Goal: Information Seeking & Learning: Learn about a topic

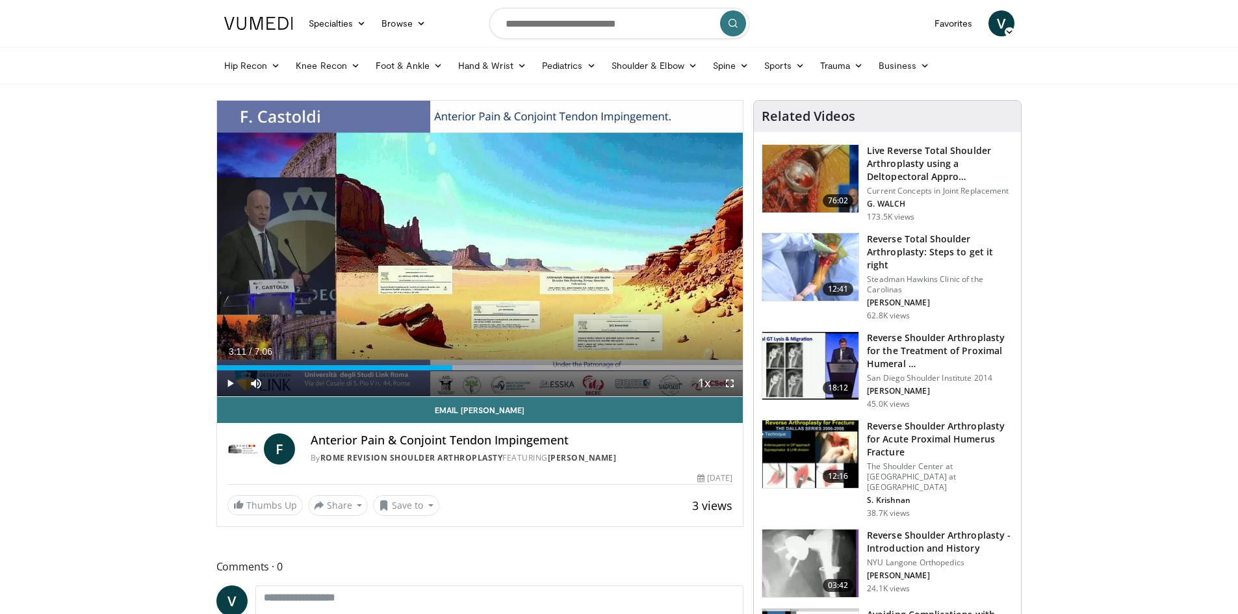
click at [264, 34] on link at bounding box center [258, 23] width 85 height 36
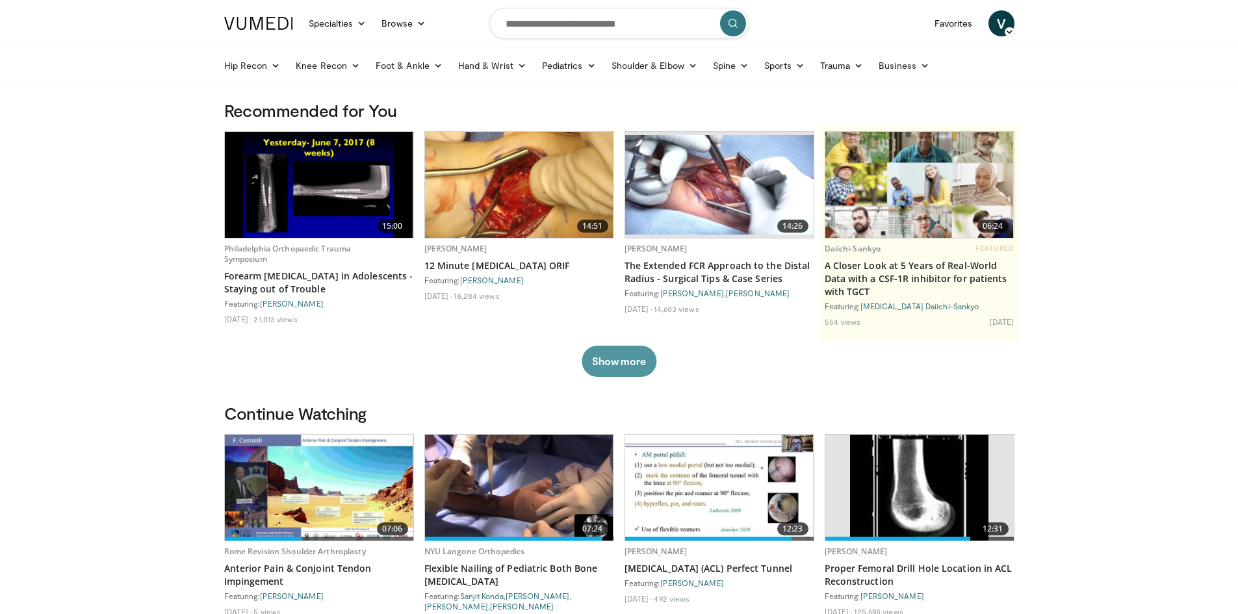
click at [652, 359] on button "Show more" at bounding box center [619, 361] width 75 height 31
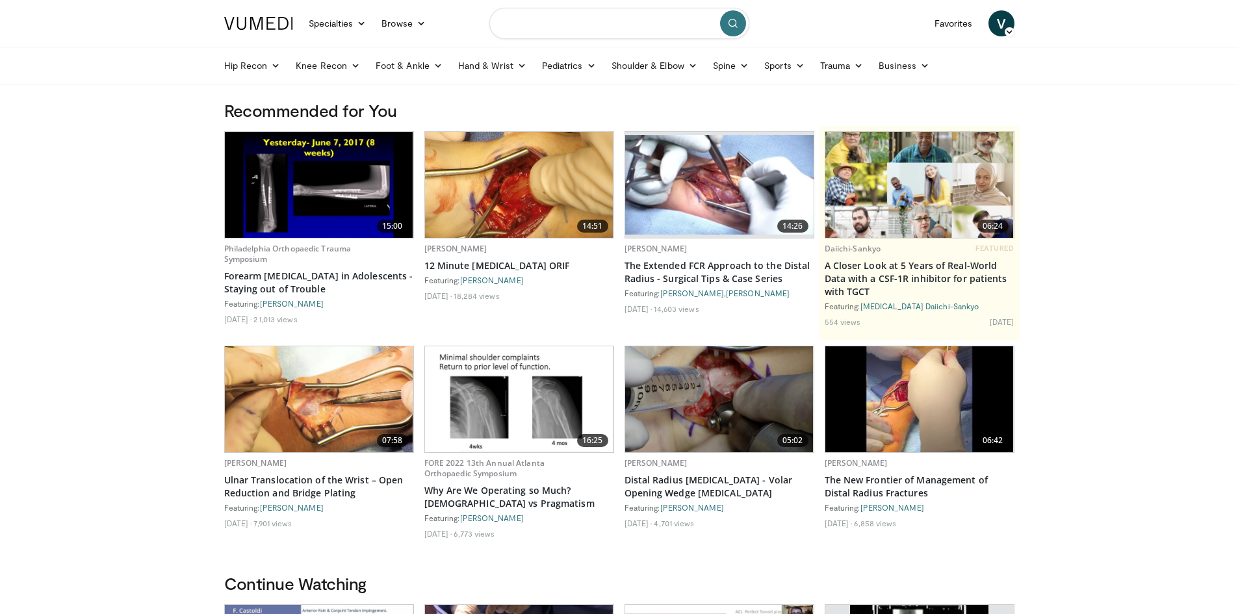
click at [551, 16] on input "Search topics, interventions" at bounding box center [620, 23] width 260 height 31
type input "**********"
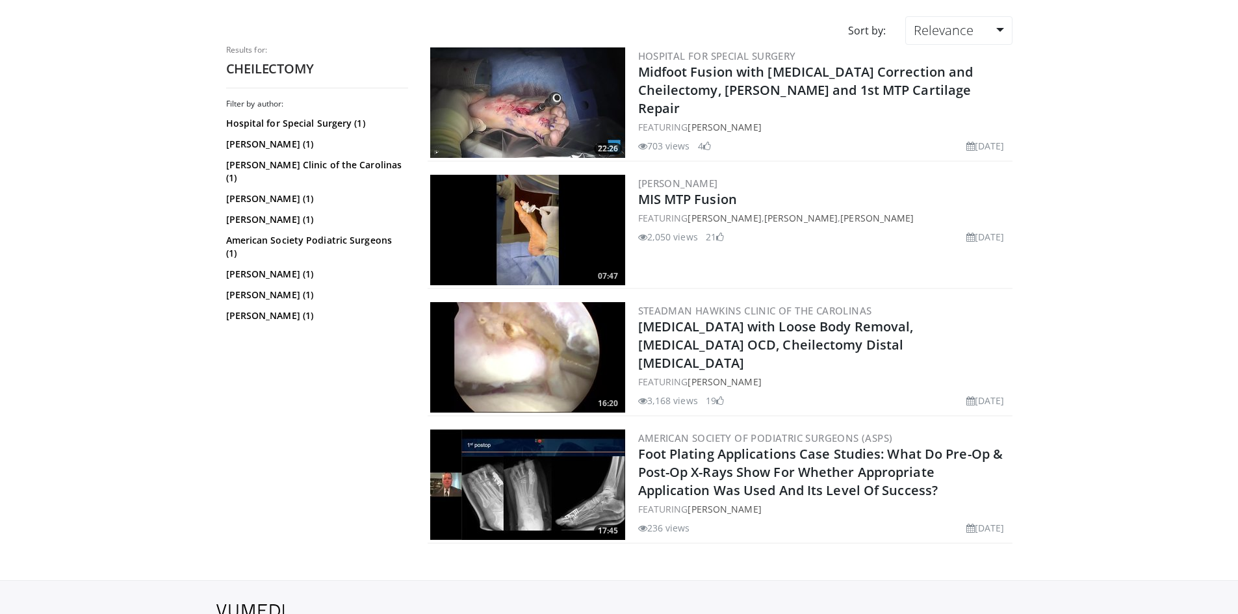
scroll to position [168, 0]
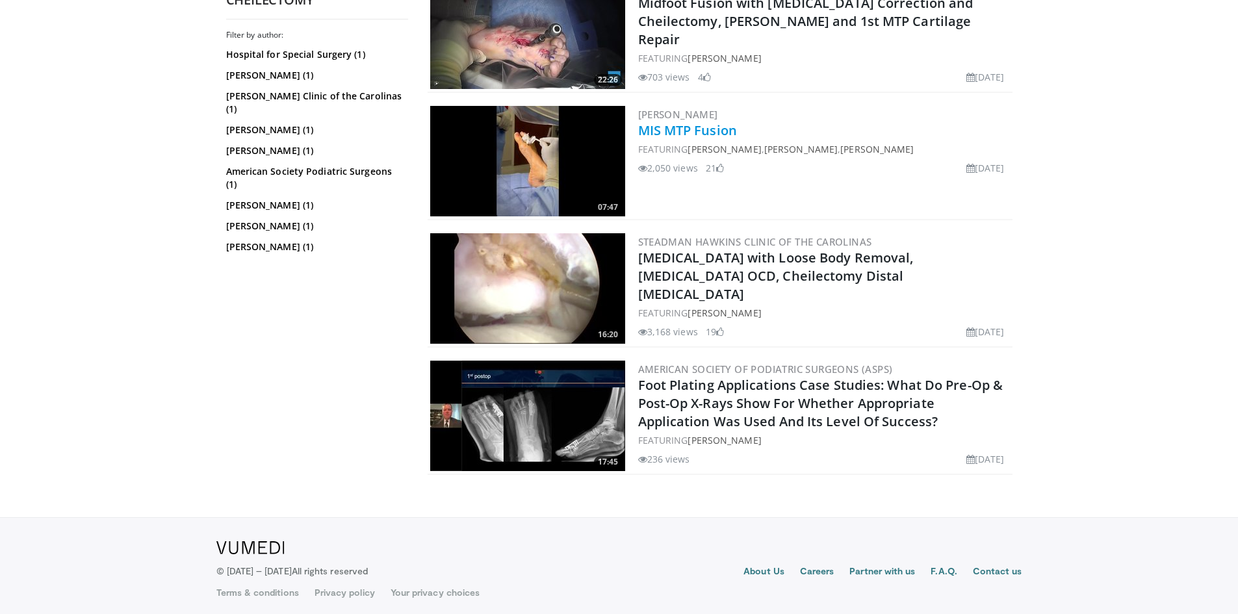
click at [660, 129] on link "MIS MTP Fusion" at bounding box center [687, 131] width 99 height 18
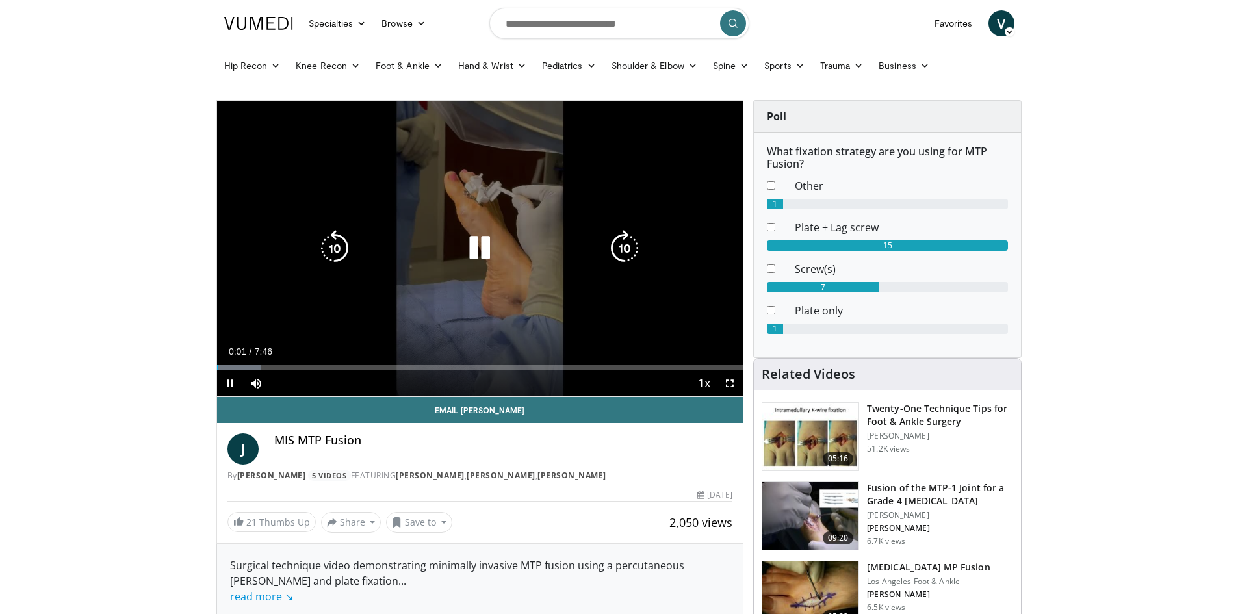
click at [486, 236] on icon "Video Player" at bounding box center [480, 248] width 36 height 36
click at [627, 250] on icon "Video Player" at bounding box center [625, 248] width 36 height 36
click at [627, 251] on icon "Video Player" at bounding box center [625, 248] width 36 height 36
click at [630, 247] on icon "Video Player" at bounding box center [625, 248] width 36 height 36
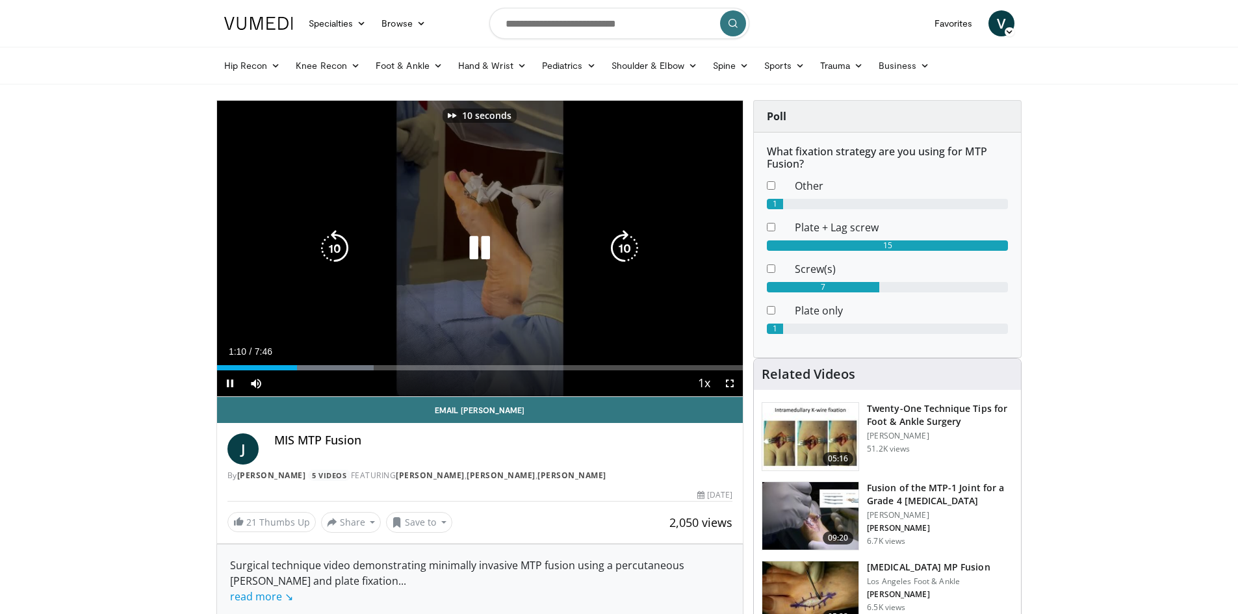
click at [630, 248] on icon "Video Player" at bounding box center [625, 248] width 36 height 36
click at [623, 252] on icon "Video Player" at bounding box center [625, 248] width 36 height 36
click at [623, 239] on icon "Video Player" at bounding box center [625, 248] width 36 height 36
click at [622, 252] on icon "Video Player" at bounding box center [625, 248] width 36 height 36
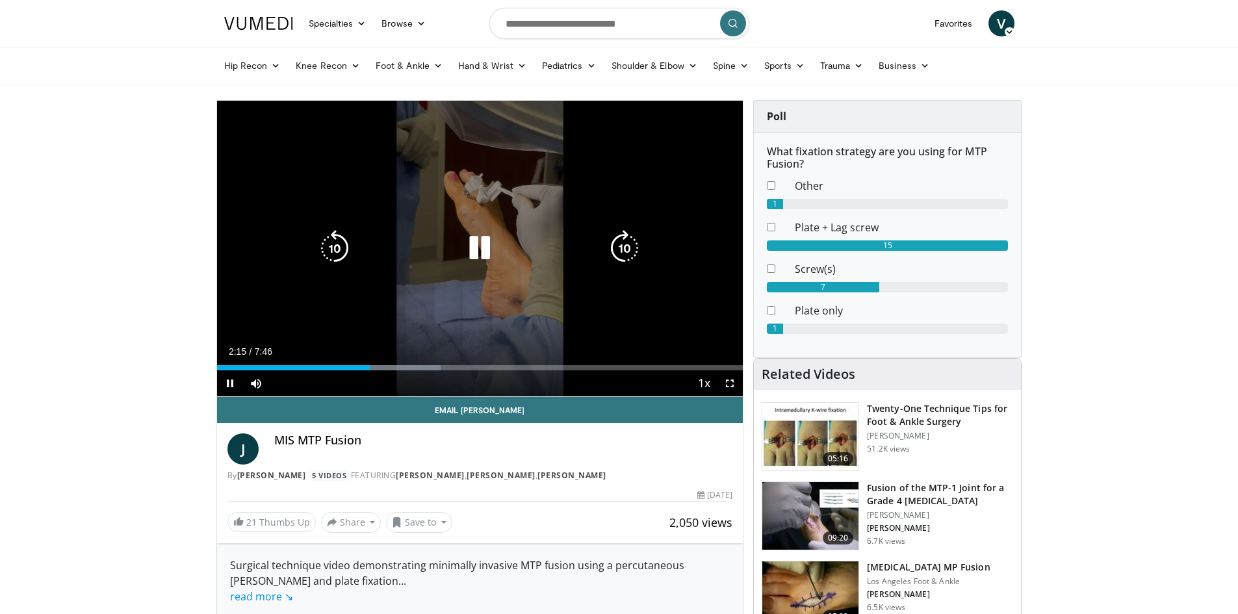
click at [636, 248] on icon "Video Player" at bounding box center [625, 248] width 36 height 36
click at [625, 248] on icon "Video Player" at bounding box center [625, 248] width 36 height 36
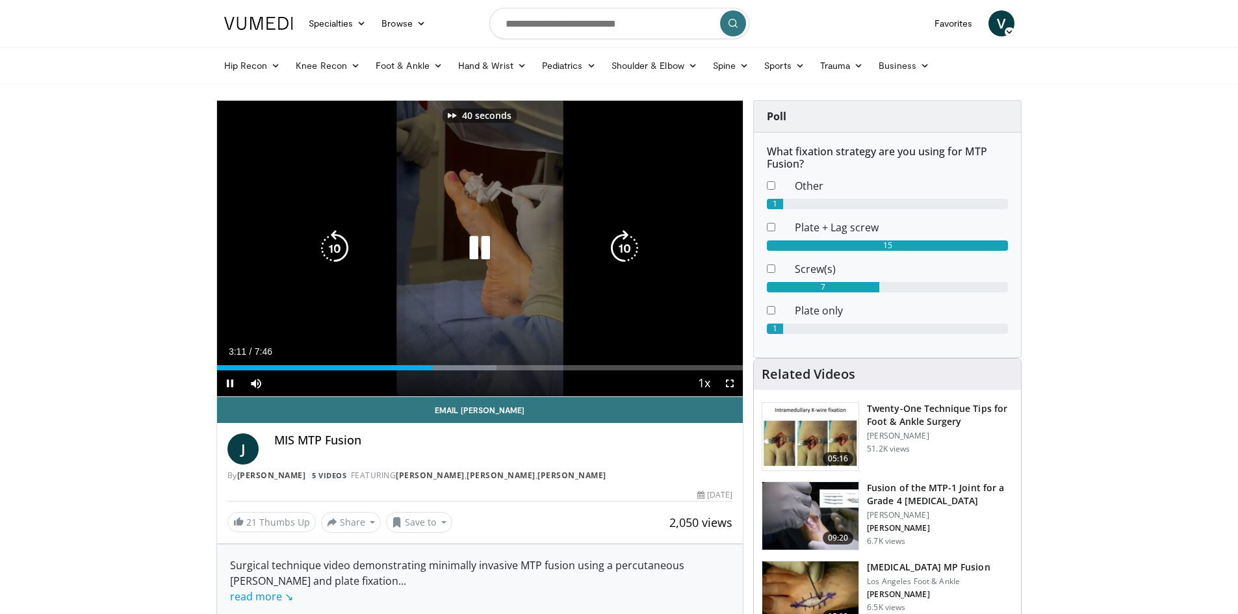
click at [625, 248] on icon "Video Player" at bounding box center [625, 248] width 36 height 36
click at [627, 256] on icon "Video Player" at bounding box center [625, 248] width 36 height 36
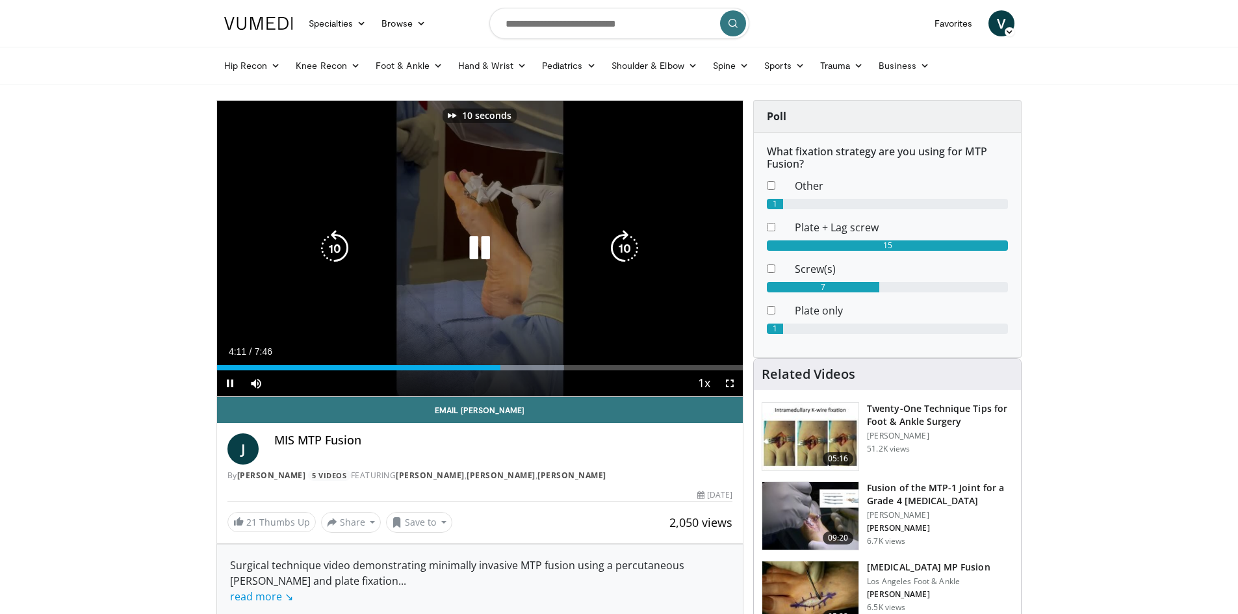
click at [628, 254] on icon "Video Player" at bounding box center [625, 248] width 36 height 36
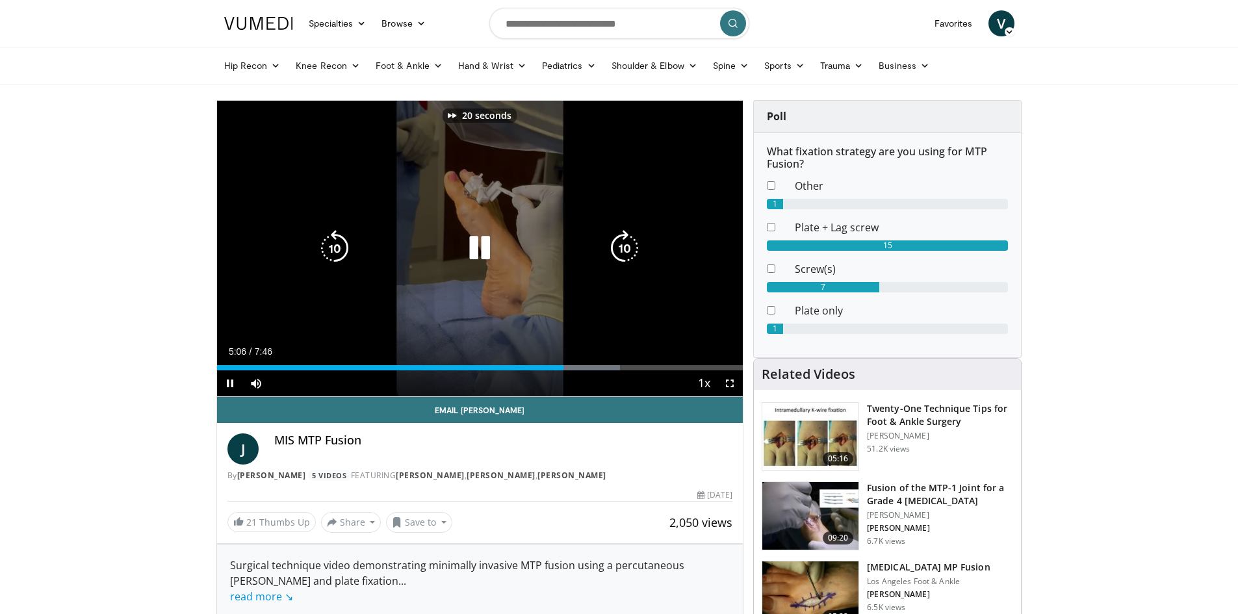
click at [628, 254] on icon "Video Player" at bounding box center [625, 248] width 36 height 36
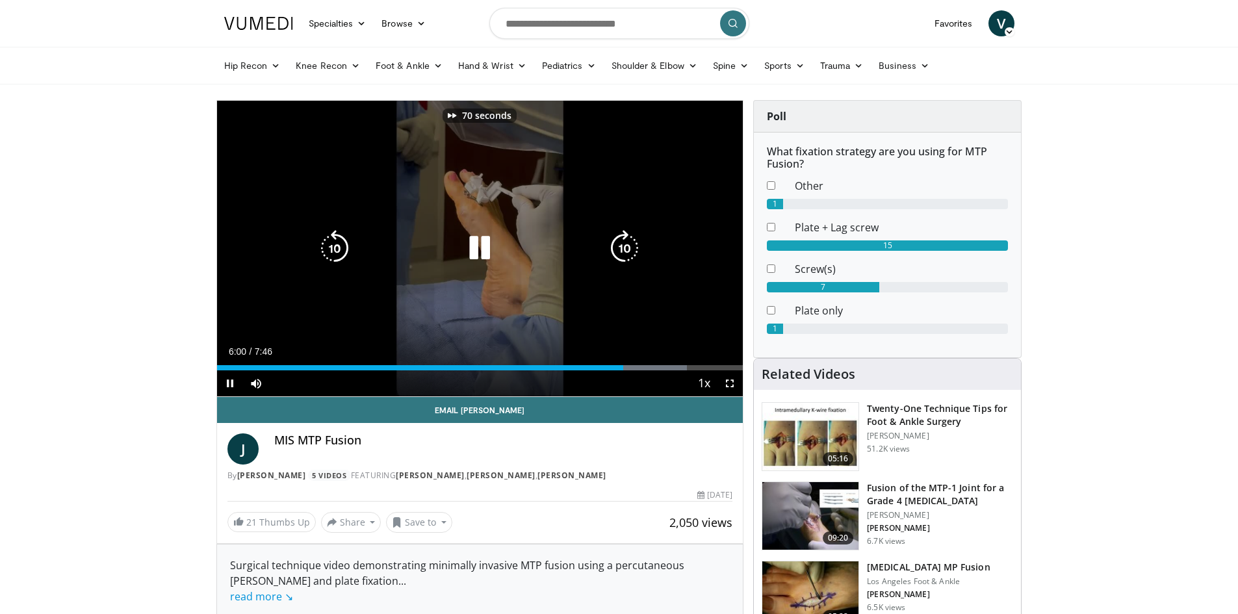
click at [628, 254] on icon "Video Player" at bounding box center [625, 248] width 36 height 36
click at [629, 254] on icon "Video Player" at bounding box center [625, 248] width 36 height 36
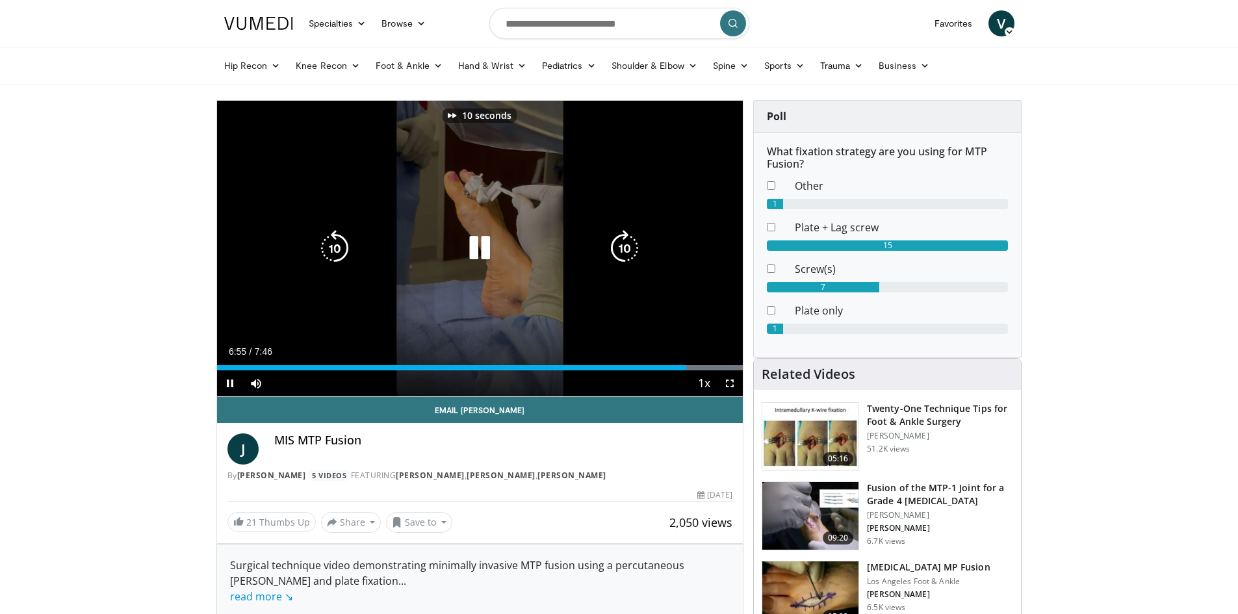
click at [629, 254] on icon "Video Player" at bounding box center [625, 248] width 36 height 36
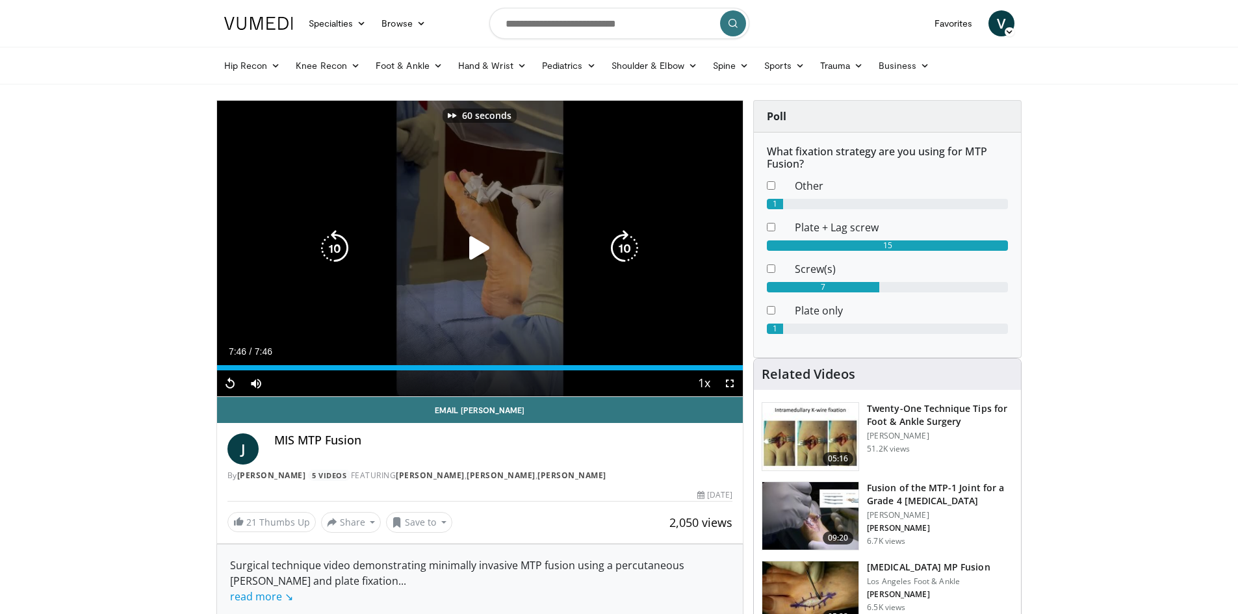
click at [629, 254] on icon "Video Player" at bounding box center [625, 248] width 36 height 36
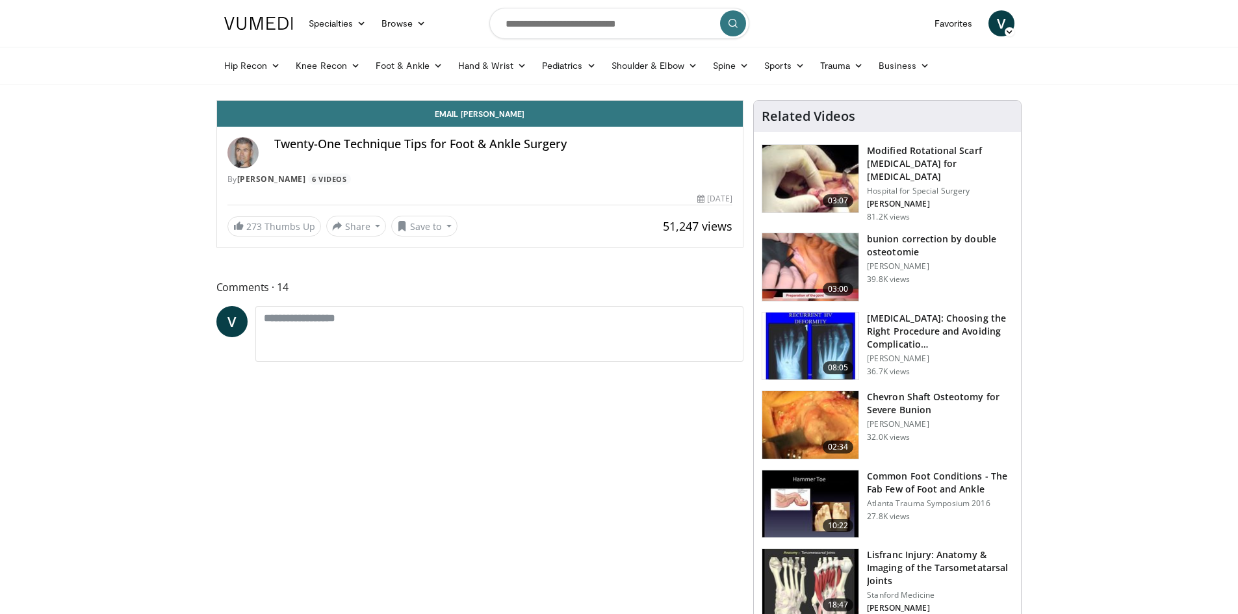
click at [259, 29] on img at bounding box center [258, 23] width 69 height 13
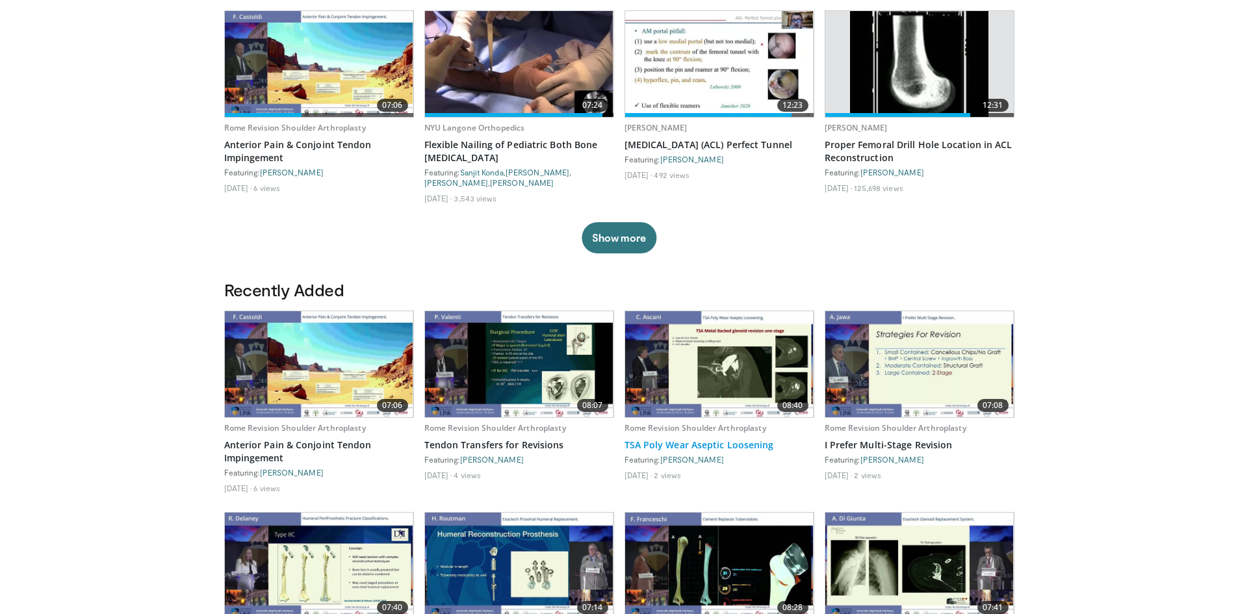
scroll to position [520, 0]
